Goal: Task Accomplishment & Management: Use online tool/utility

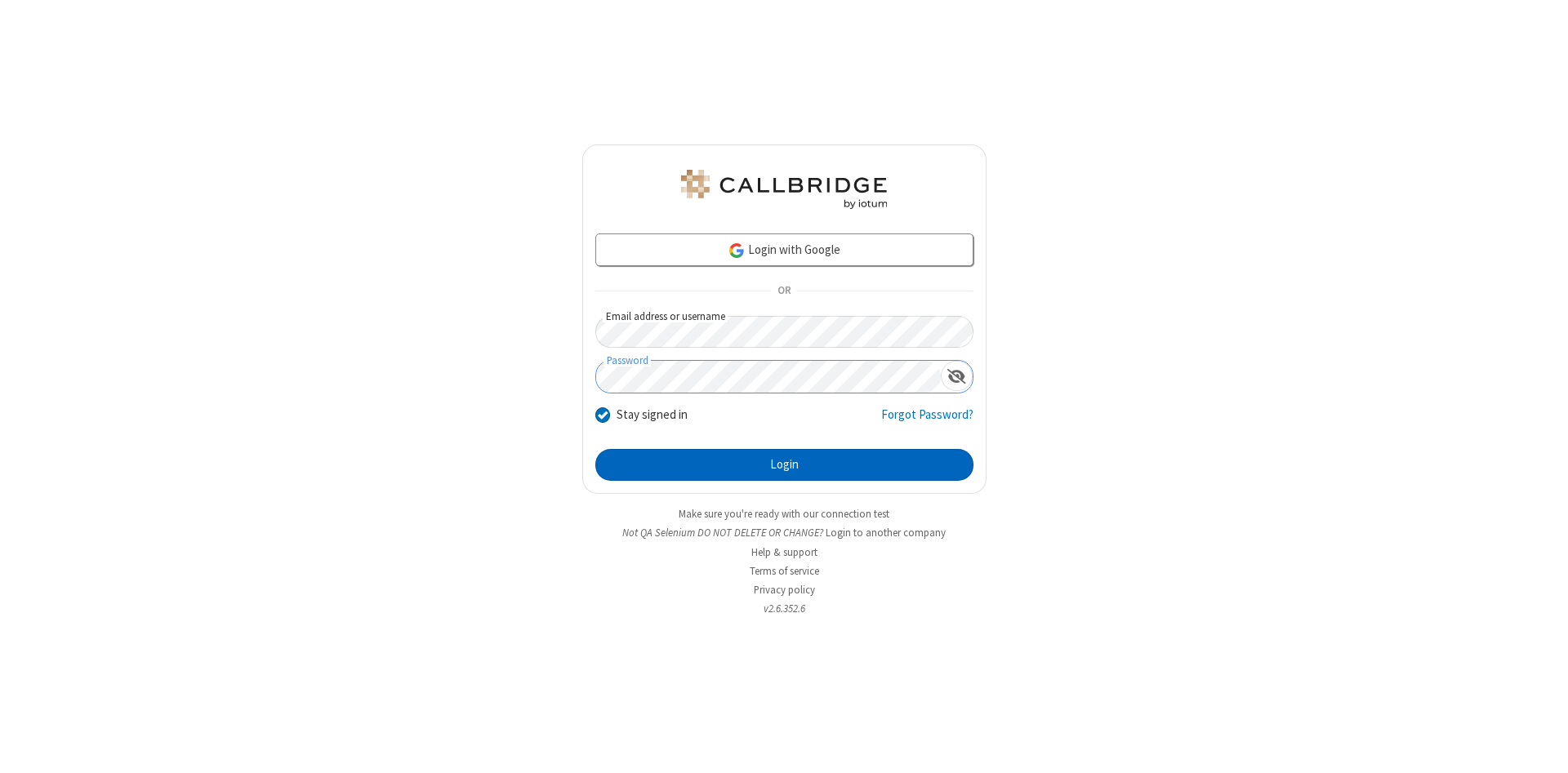
click at [784, 466] on button "Login" at bounding box center [784, 466] width 378 height 33
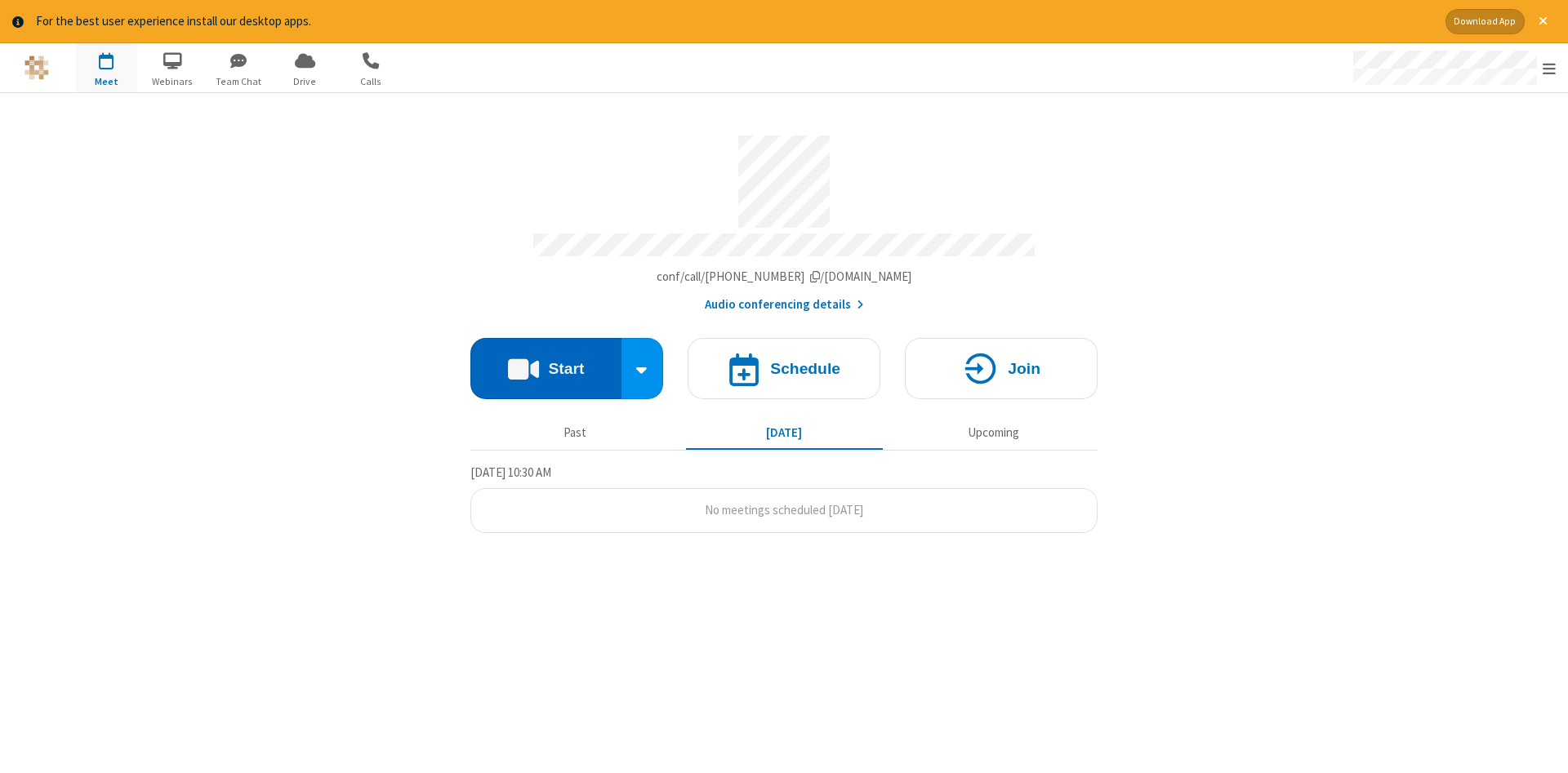
click at [546, 362] on button "Start" at bounding box center [546, 369] width 151 height 62
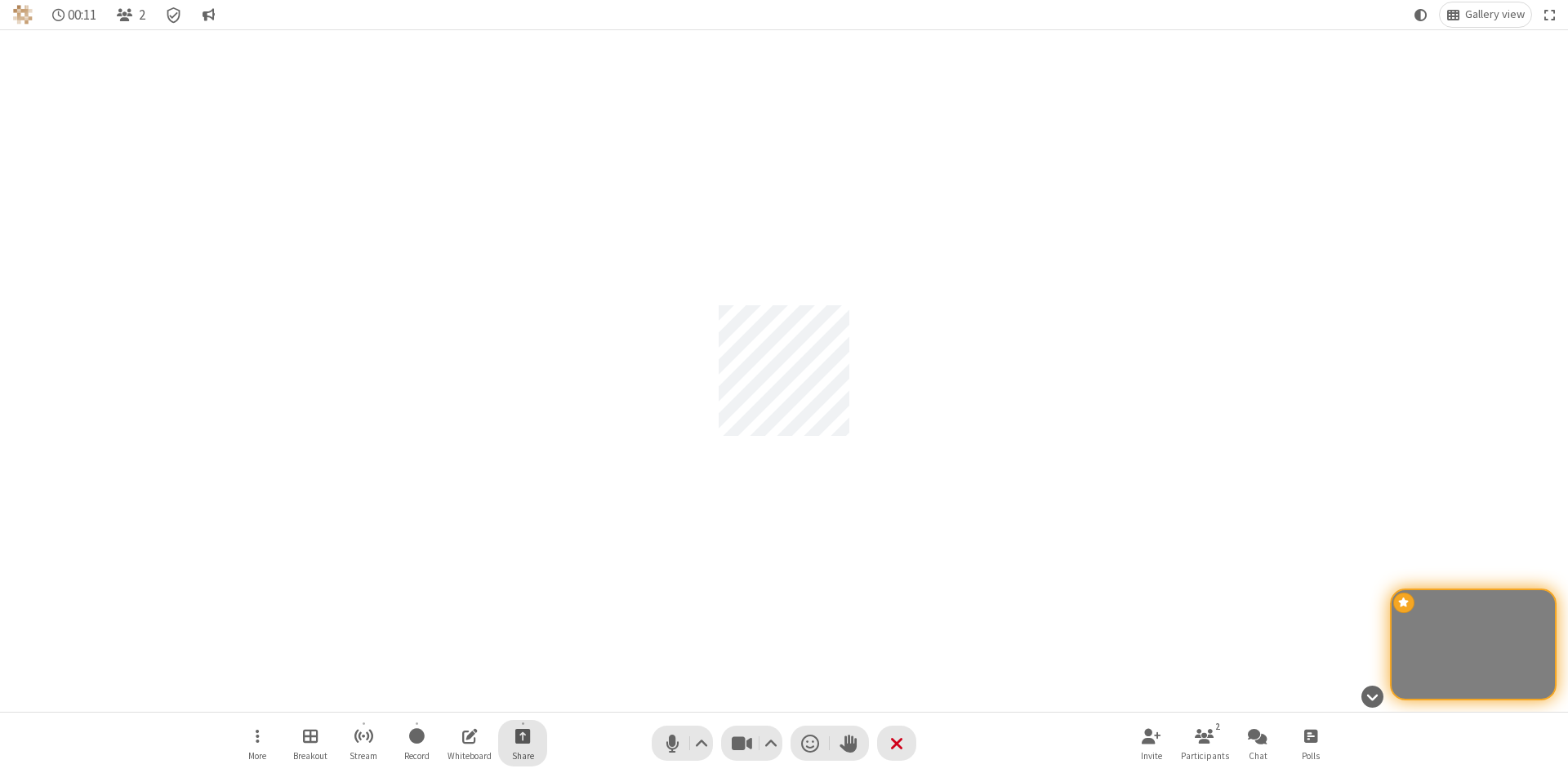
click at [522, 735] on span "Start sharing" at bounding box center [523, 735] width 15 height 20
click at [456, 696] on span "Share my screen" at bounding box center [456, 697] width 18 height 13
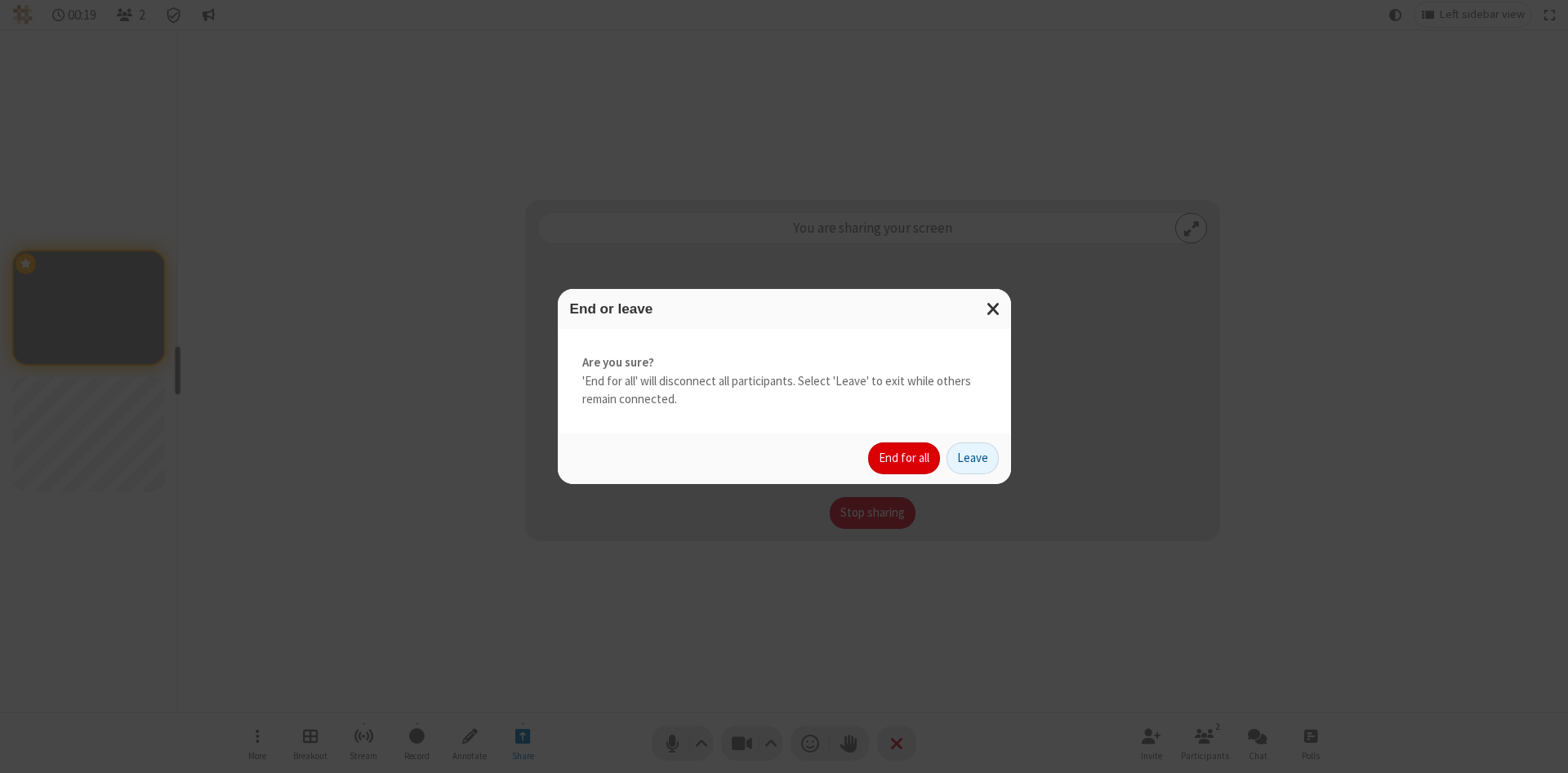
click at [905, 458] on button "End for all" at bounding box center [904, 459] width 72 height 33
